Goal: Book appointment/travel/reservation

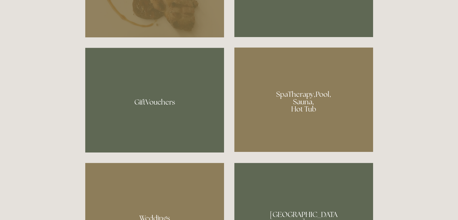
scroll to position [427, 0]
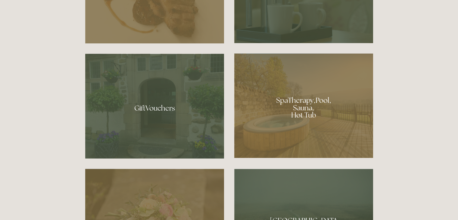
click at [315, 119] on div at bounding box center [303, 105] width 139 height 104
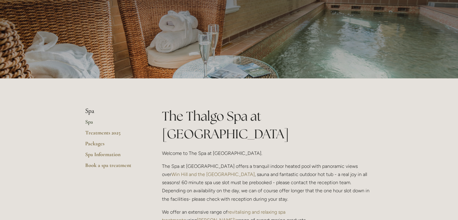
scroll to position [48, 0]
click at [111, 130] on link "Treatments 2025" at bounding box center [113, 134] width 57 height 11
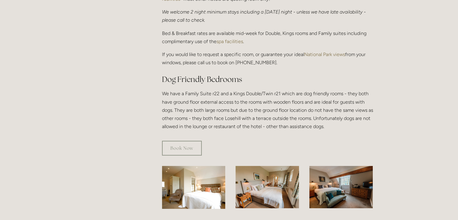
scroll to position [361, 0]
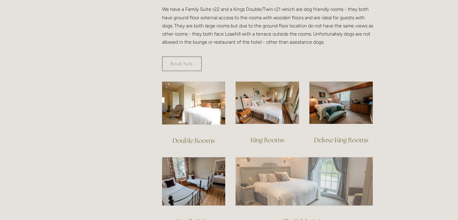
click at [276, 169] on img at bounding box center [303, 181] width 137 height 48
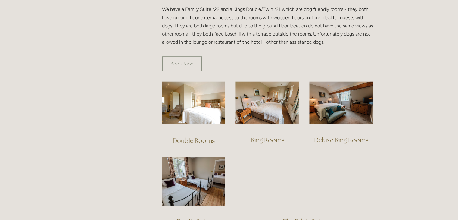
scroll to position [361, 0]
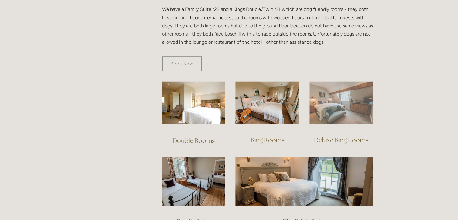
click at [334, 85] on img at bounding box center [340, 102] width 63 height 42
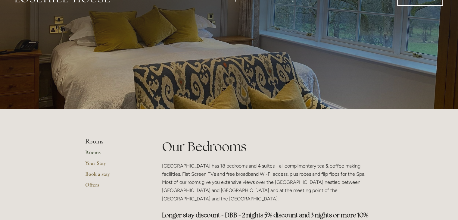
scroll to position [0, 0]
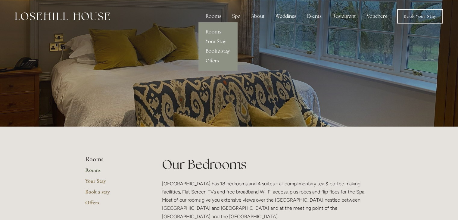
click at [219, 40] on link "Your Stay" at bounding box center [217, 42] width 39 height 10
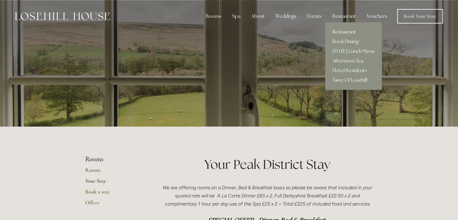
click at [347, 32] on link "Restaurant" at bounding box center [353, 32] width 57 height 10
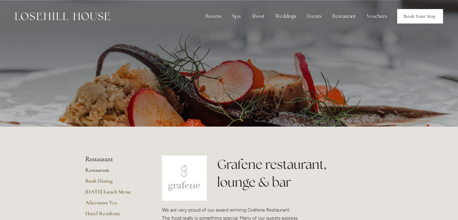
click at [415, 17] on link "Book Your Stay" at bounding box center [420, 16] width 46 height 14
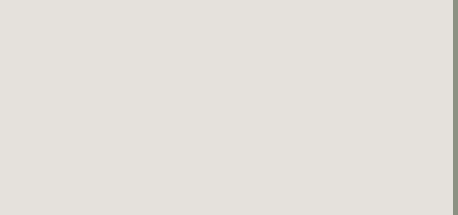
scroll to position [1086, 5]
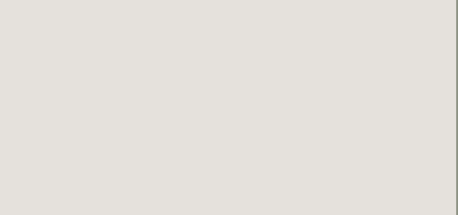
scroll to position [646, 2]
